Goal: Information Seeking & Learning: Learn about a topic

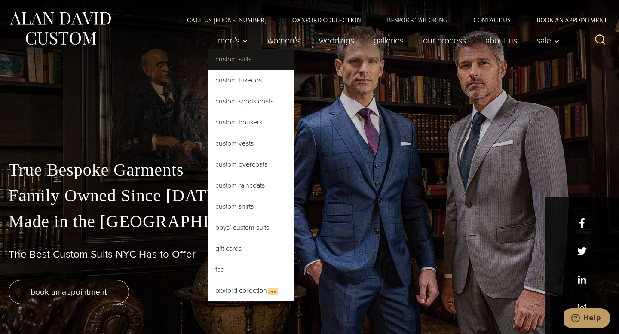
click at [231, 57] on link "Custom Suits" at bounding box center [251, 59] width 86 height 21
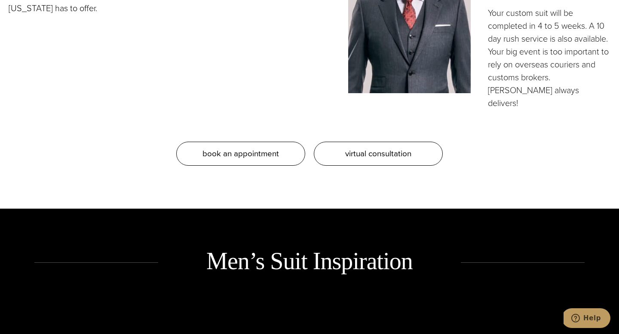
scroll to position [889, 0]
